Goal: Check status: Check status

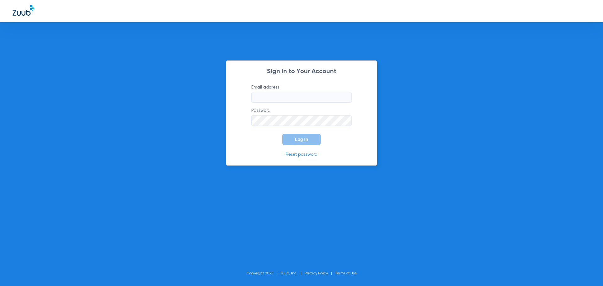
click at [256, 98] on input "Email address" at bounding box center [301, 97] width 100 height 11
type input "[EMAIL_ADDRESS][DOMAIN_NAME]"
click at [285, 140] on button "Log In" at bounding box center [301, 139] width 38 height 11
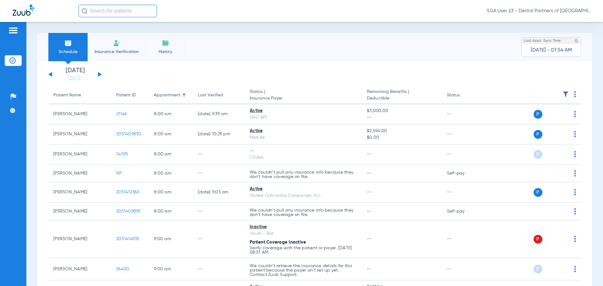
click at [481, 72] on app-single-date-navigator "[DATE] [DATE] [DATE] [DATE] [DATE] [DATE] [DATE] [DATE] [DATE] [DATE] [DATE] [D…" at bounding box center [314, 74] width 532 height 14
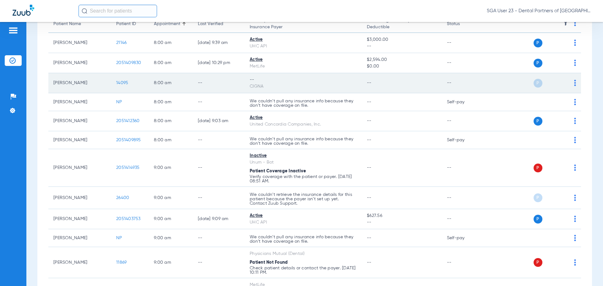
scroll to position [126, 0]
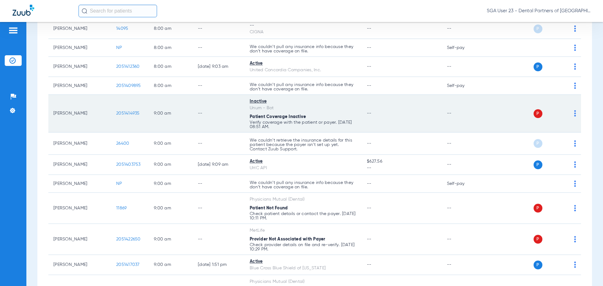
click at [490, 115] on div "P S" at bounding box center [530, 113] width 92 height 9
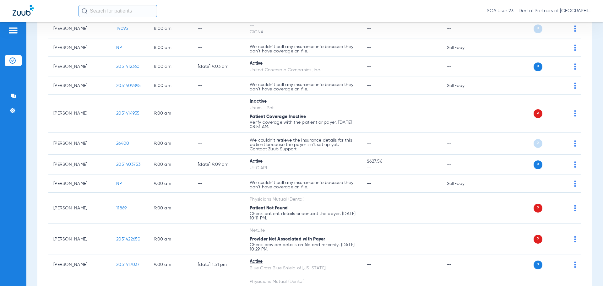
drag, startPoint x: 476, startPoint y: 114, endPoint x: 165, endPoint y: 3, distance: 330.2
click at [470, 113] on td "--" at bounding box center [463, 114] width 42 height 38
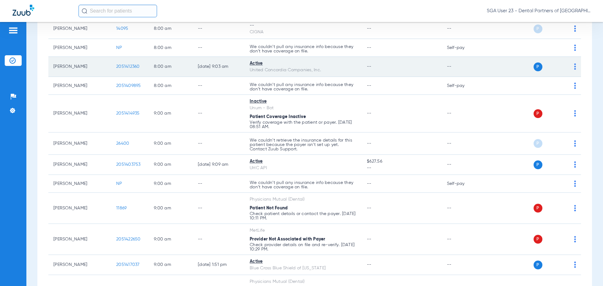
drag, startPoint x: 475, startPoint y: 95, endPoint x: 472, endPoint y: 69, distance: 25.9
click at [475, 95] on td "--" at bounding box center [463, 114] width 42 height 38
